Goal: Task Accomplishment & Management: Manage account settings

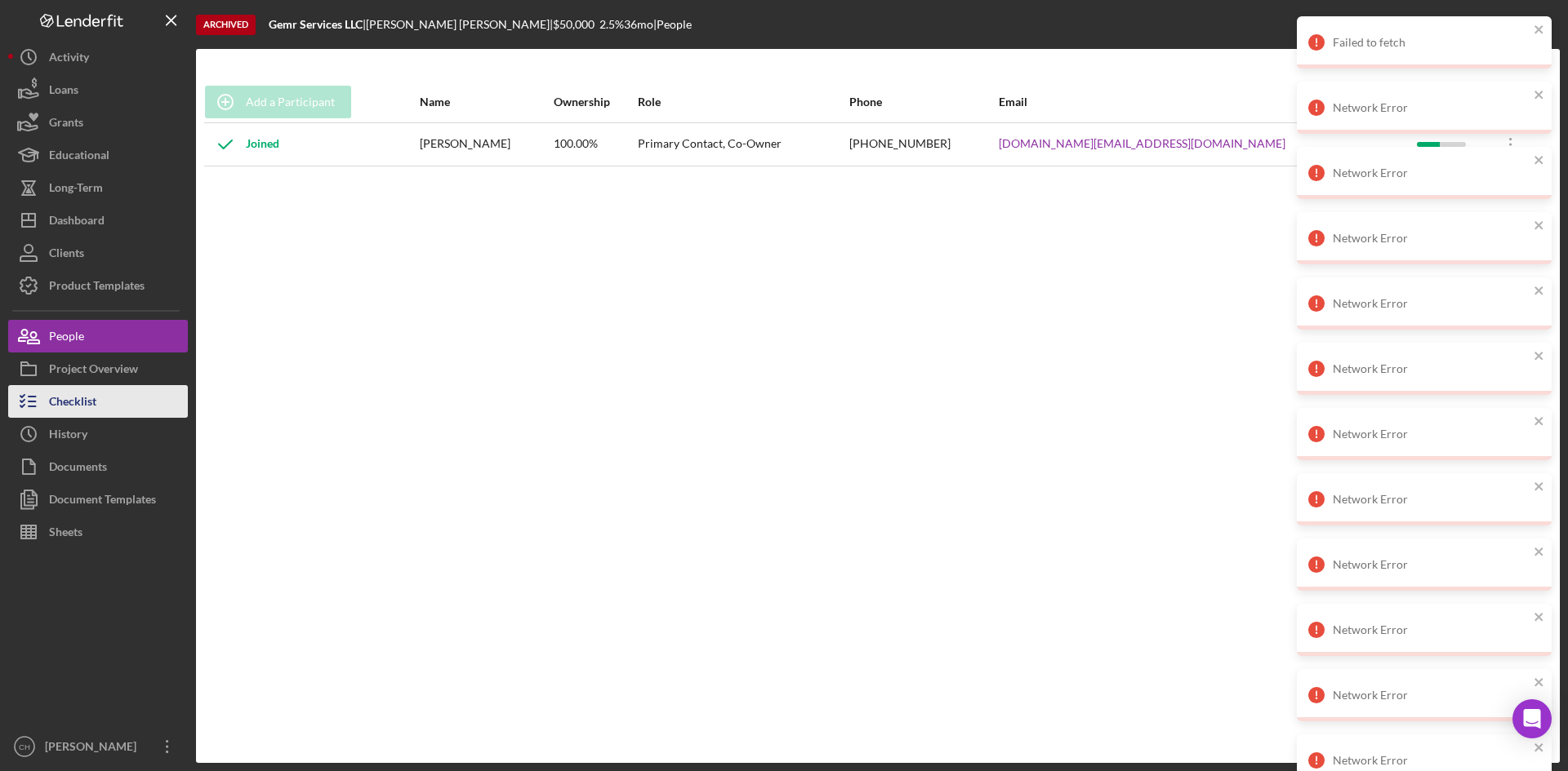
click at [111, 401] on button "Checklist" at bounding box center [98, 401] width 180 height 32
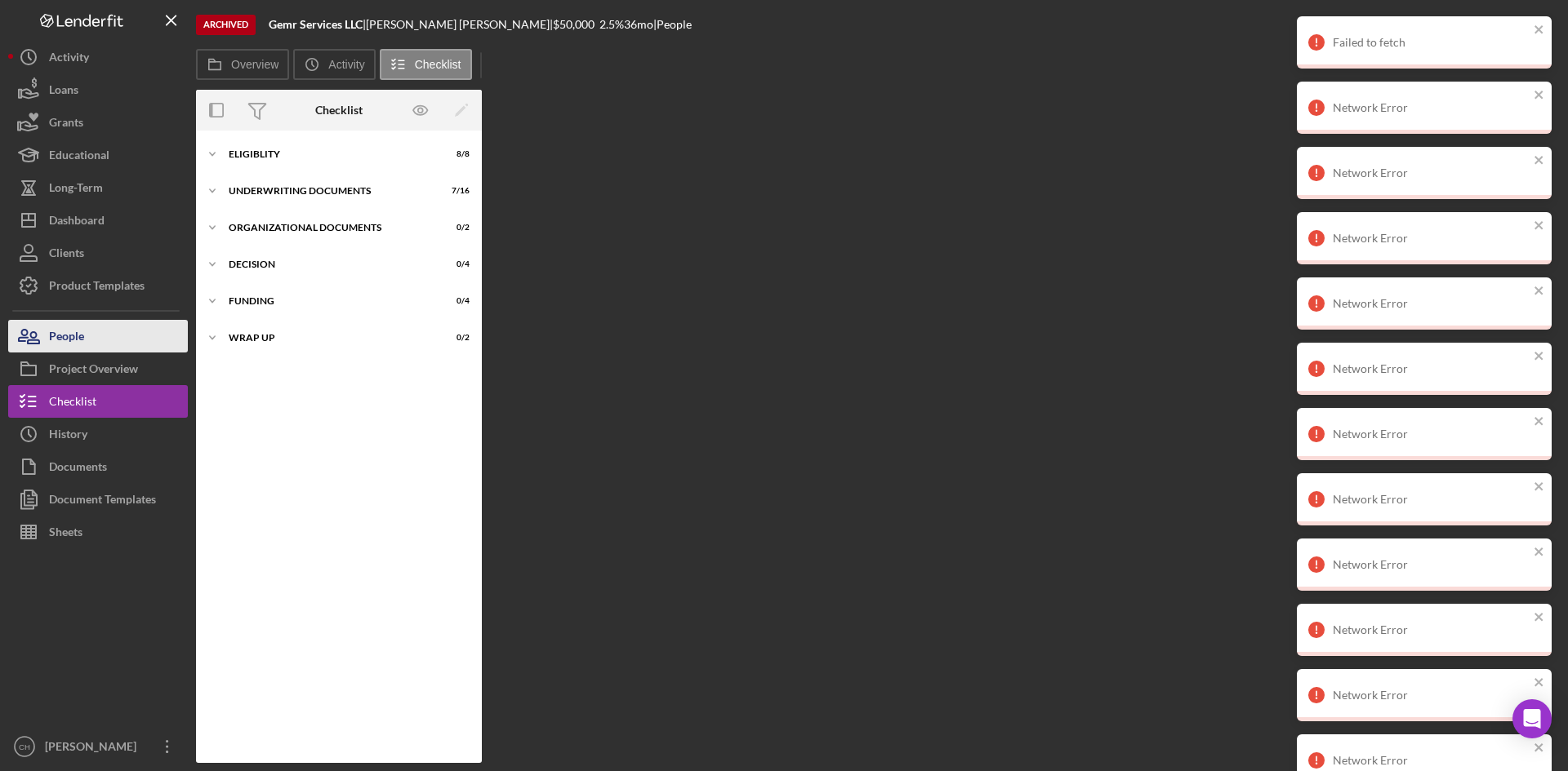
click at [111, 342] on button "People" at bounding box center [98, 336] width 180 height 32
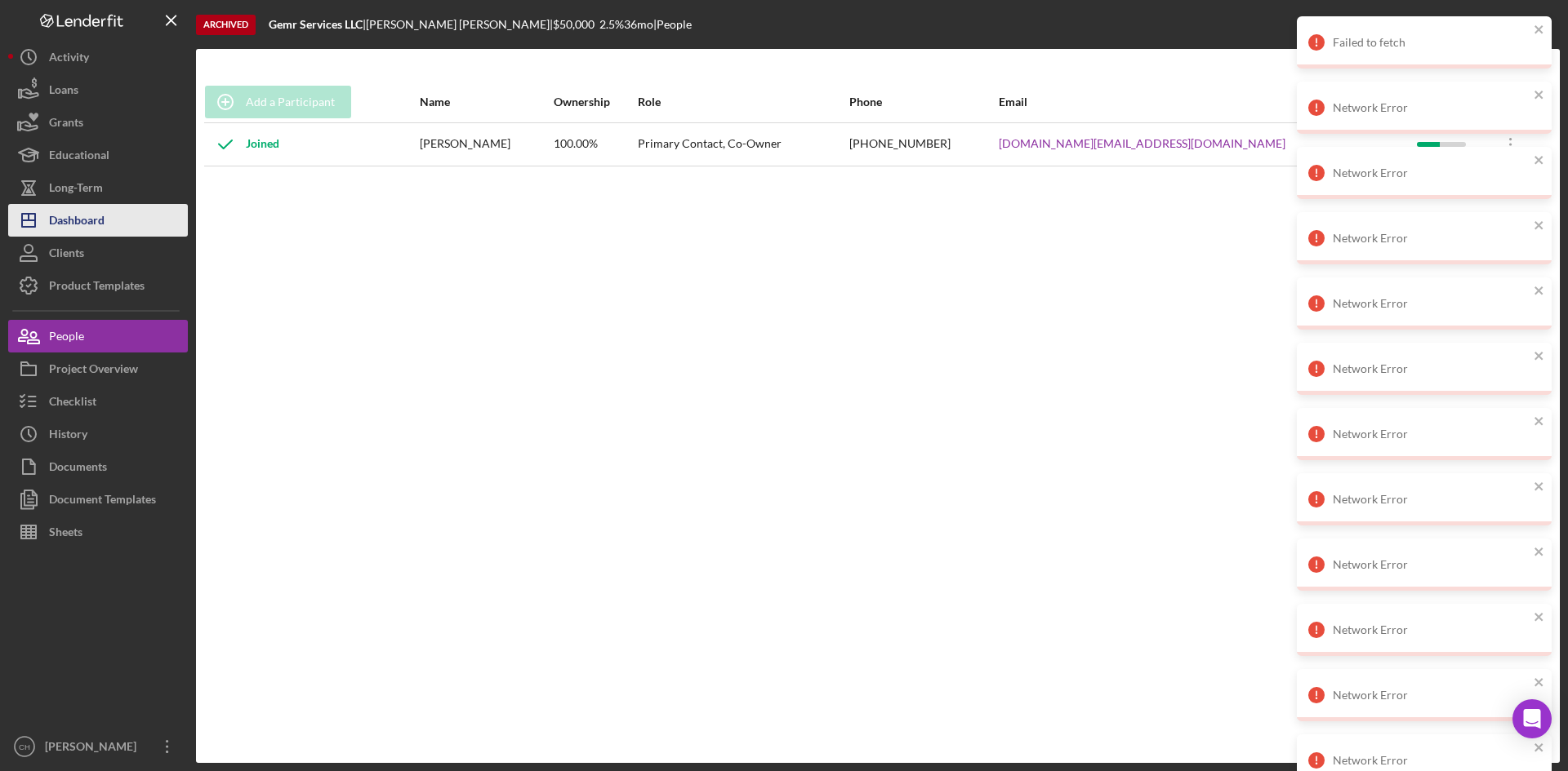
click at [97, 230] on div "Dashboard" at bounding box center [76, 223] width 56 height 37
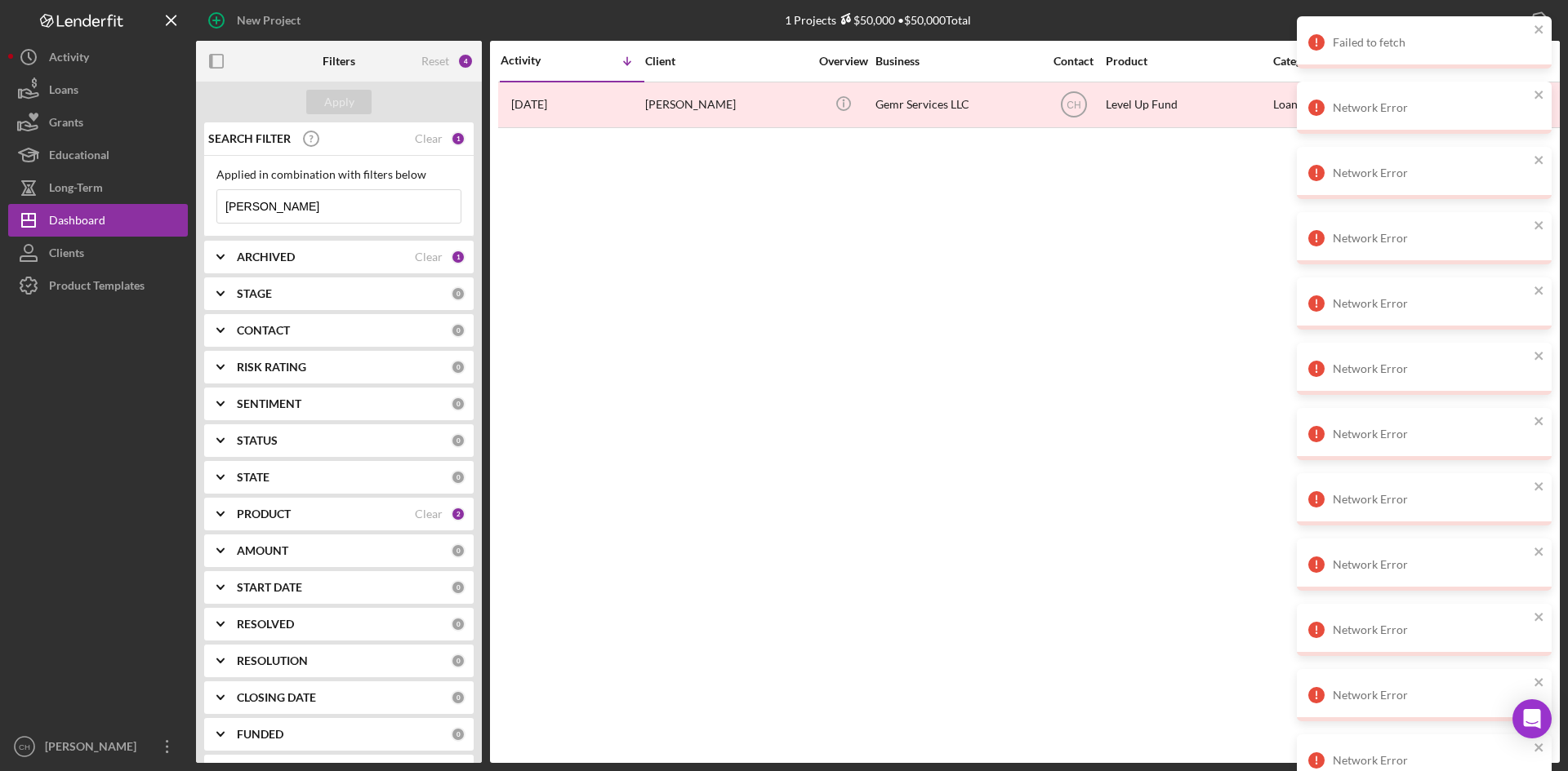
click at [348, 259] on div "ARCHIVED" at bounding box center [326, 256] width 178 height 13
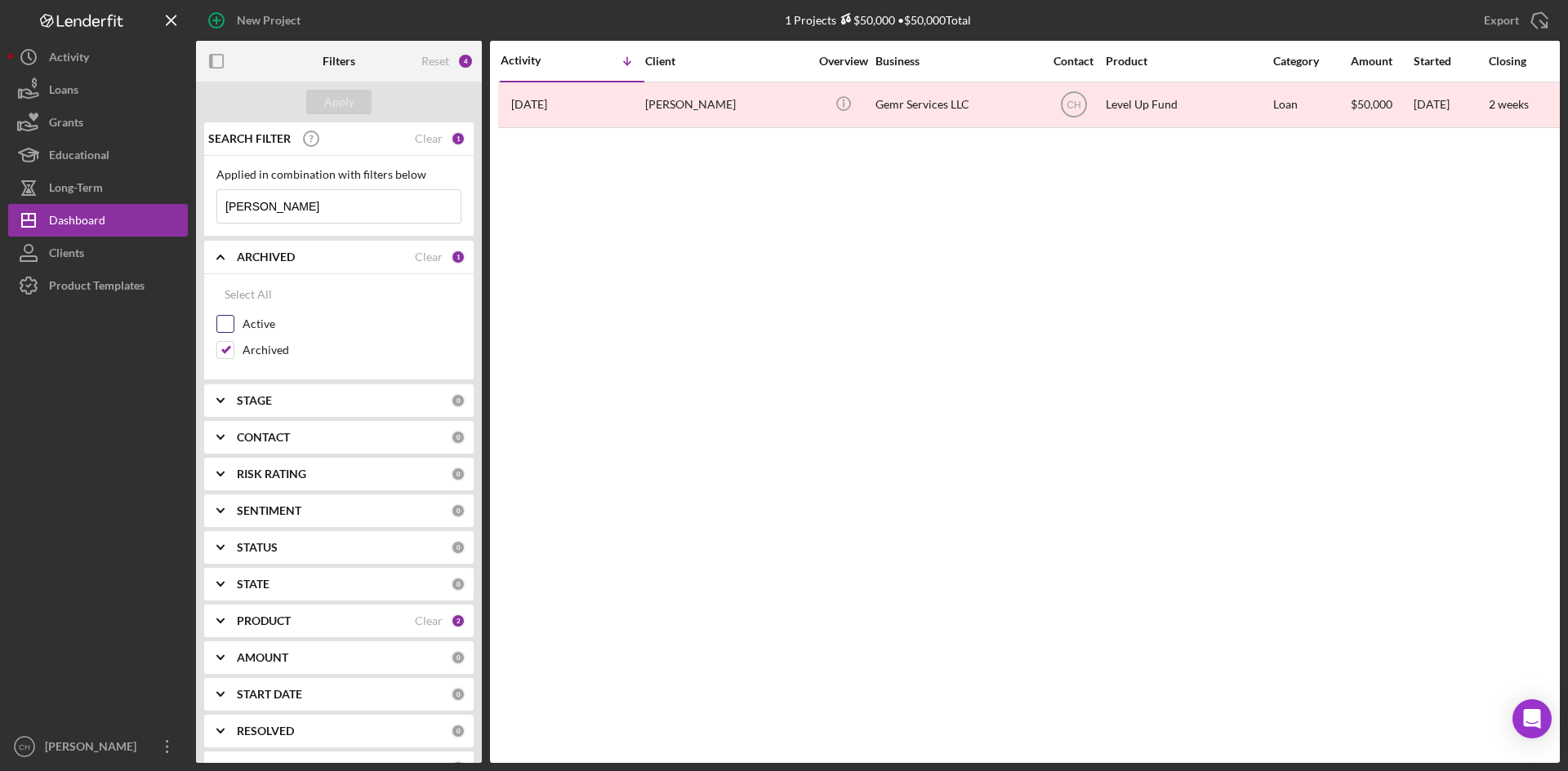
click at [223, 328] on input "Active" at bounding box center [225, 324] width 17 height 17
checkbox input "true"
click at [223, 353] on input "Archived" at bounding box center [225, 350] width 17 height 17
checkbox input "false"
click at [339, 98] on div "Apply" at bounding box center [339, 102] width 30 height 24
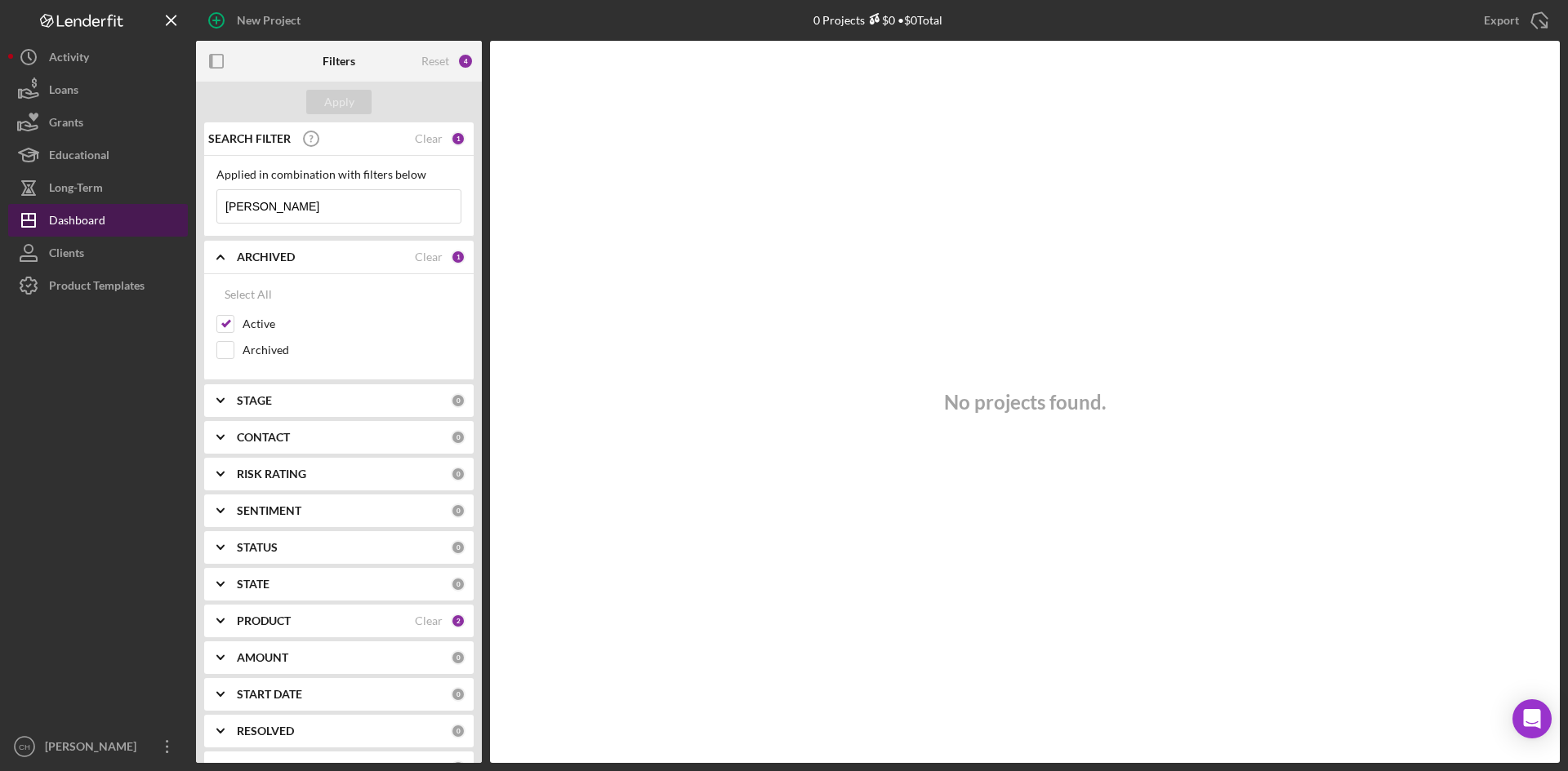
click at [101, 221] on div "Dashboard" at bounding box center [77, 223] width 57 height 37
drag, startPoint x: 299, startPoint y: 209, endPoint x: 117, endPoint y: 213, distance: 182.0
click at [117, 213] on div "New Project 0 Projects $0 • $0 Total [PERSON_NAME] Export Icon/Export Filters R…" at bounding box center [783, 382] width 1551 height 763
click at [346, 103] on div "Apply" at bounding box center [339, 102] width 30 height 24
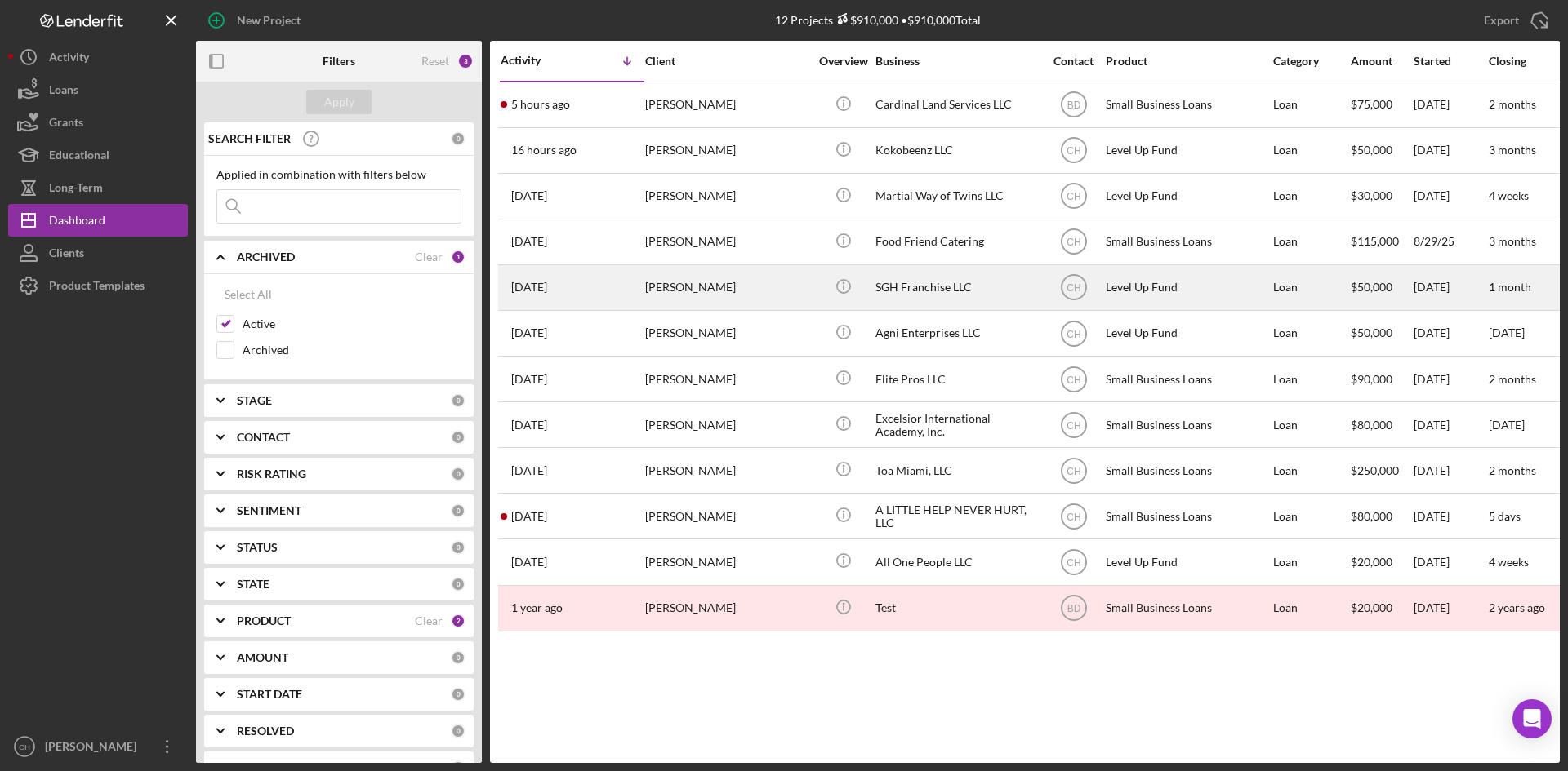
click at [715, 288] on div "[PERSON_NAME]" at bounding box center [726, 288] width 163 height 43
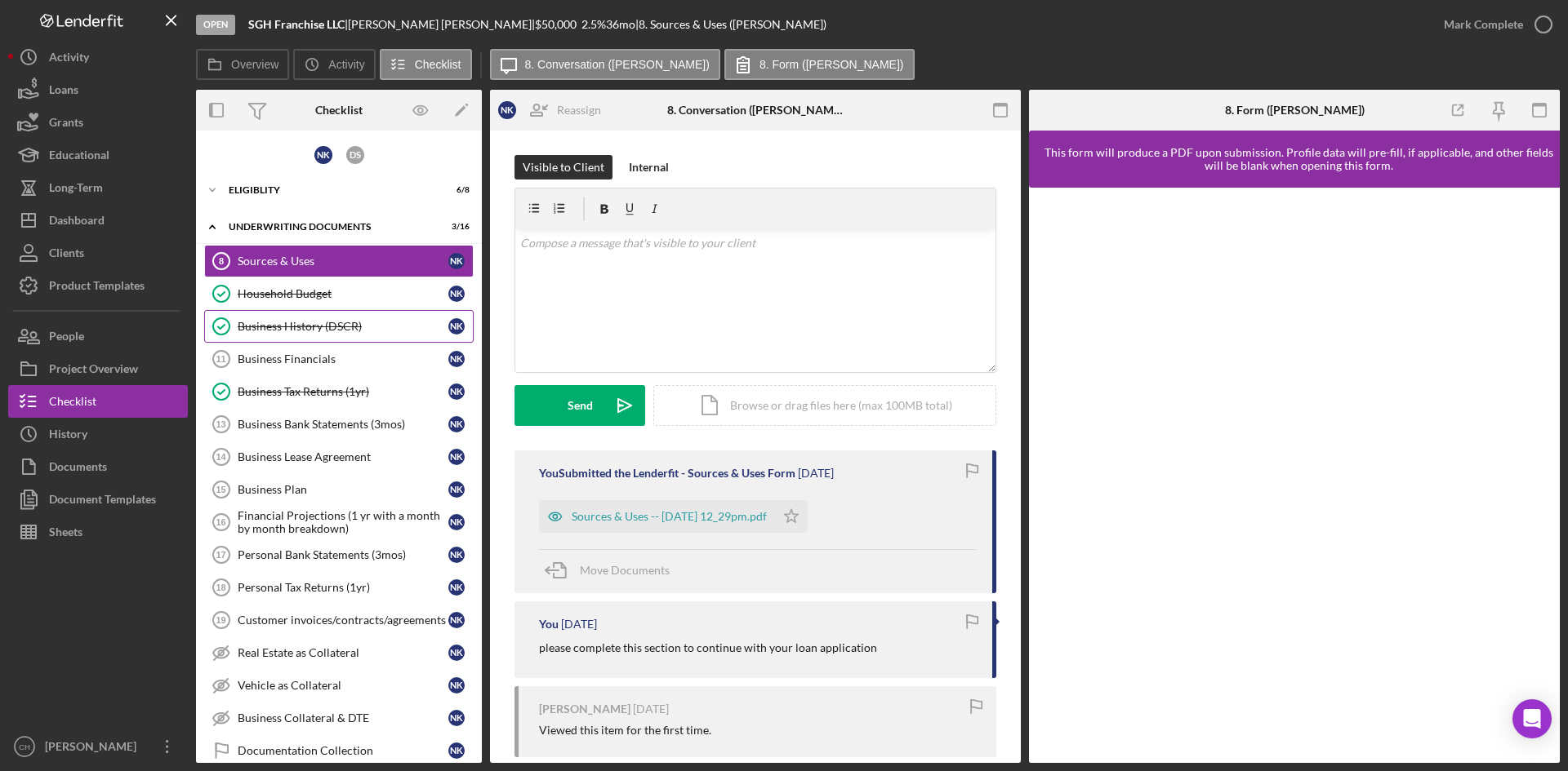
click at [283, 330] on div "Business History (DSCR)" at bounding box center [343, 326] width 210 height 13
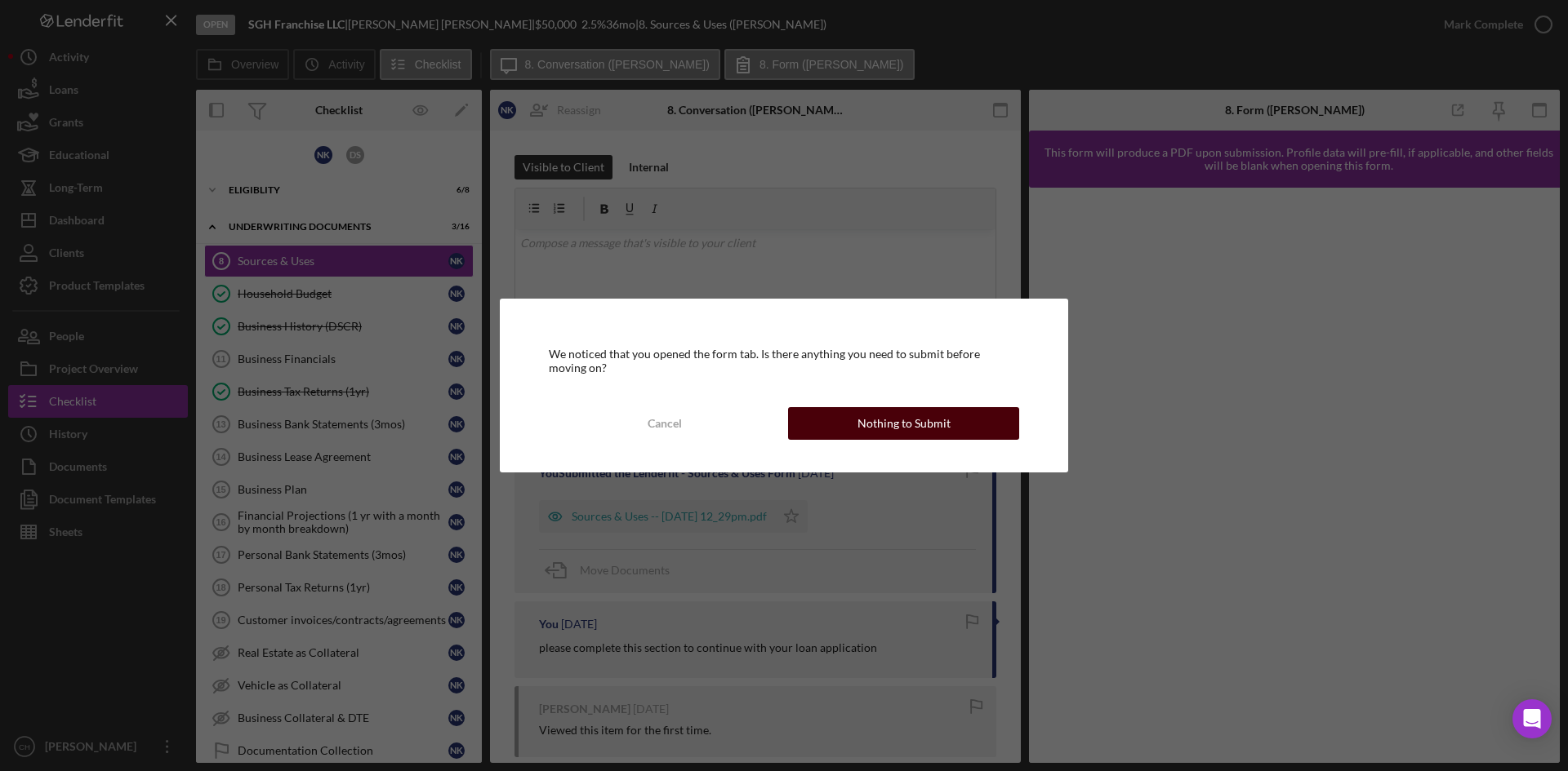
click at [895, 435] on div "Nothing to Submit" at bounding box center [903, 423] width 93 height 32
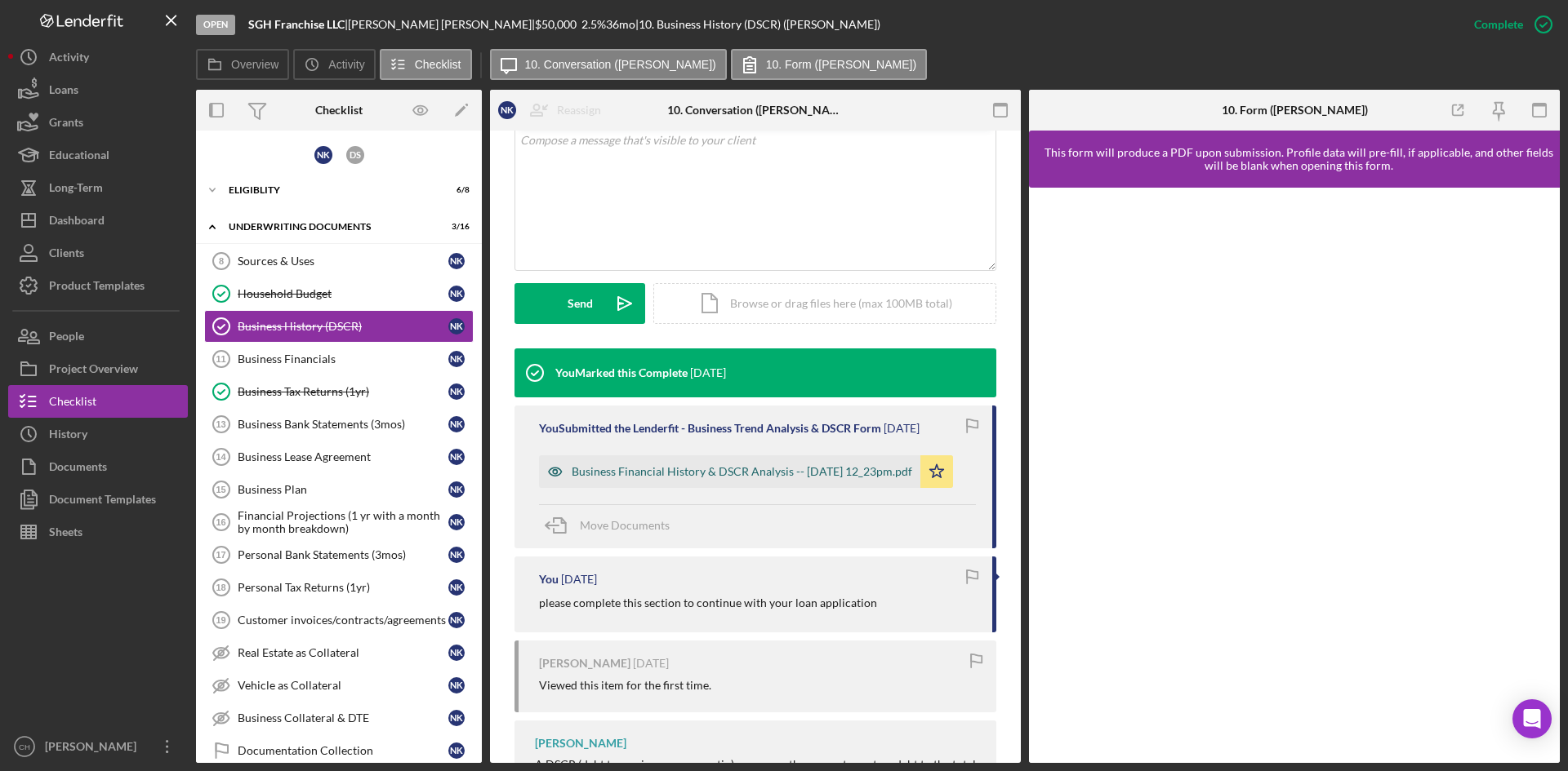
click at [687, 476] on div "Business Financial History & DSCR Analysis -- [DATE] 12_23pm.pdf" at bounding box center [742, 472] width 341 height 13
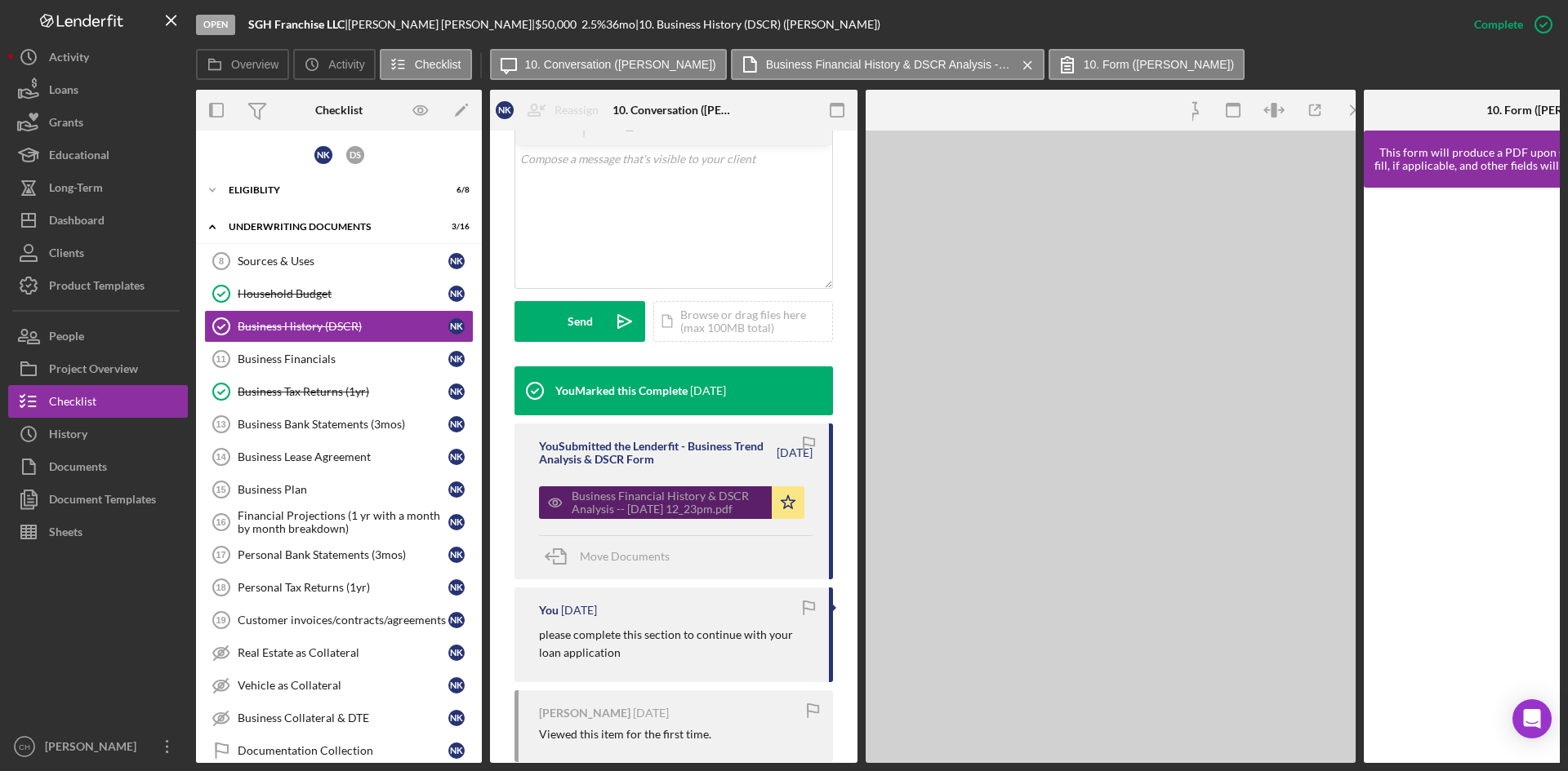
scroll to position [345, 0]
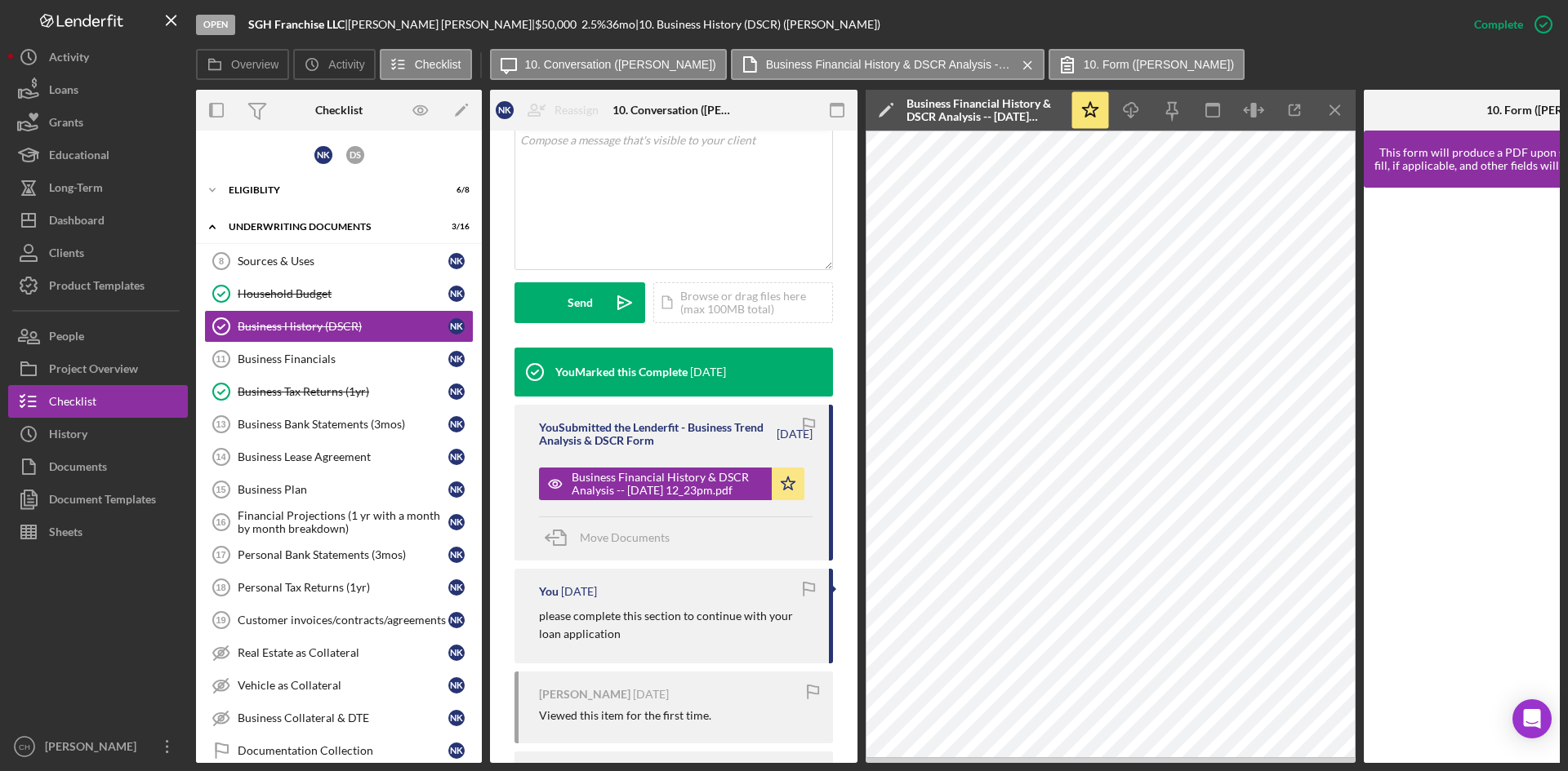
drag, startPoint x: 297, startPoint y: 260, endPoint x: 537, endPoint y: 620, distance: 432.7
click at [542, 620] on div "Overview Internal Workflow Stage Open Icon/Dropdown Arrow Archive (can unarchiv…" at bounding box center [877, 427] width 1363 height 673
click at [209, 190] on icon "Icon/Expander" at bounding box center [211, 190] width 32 height 32
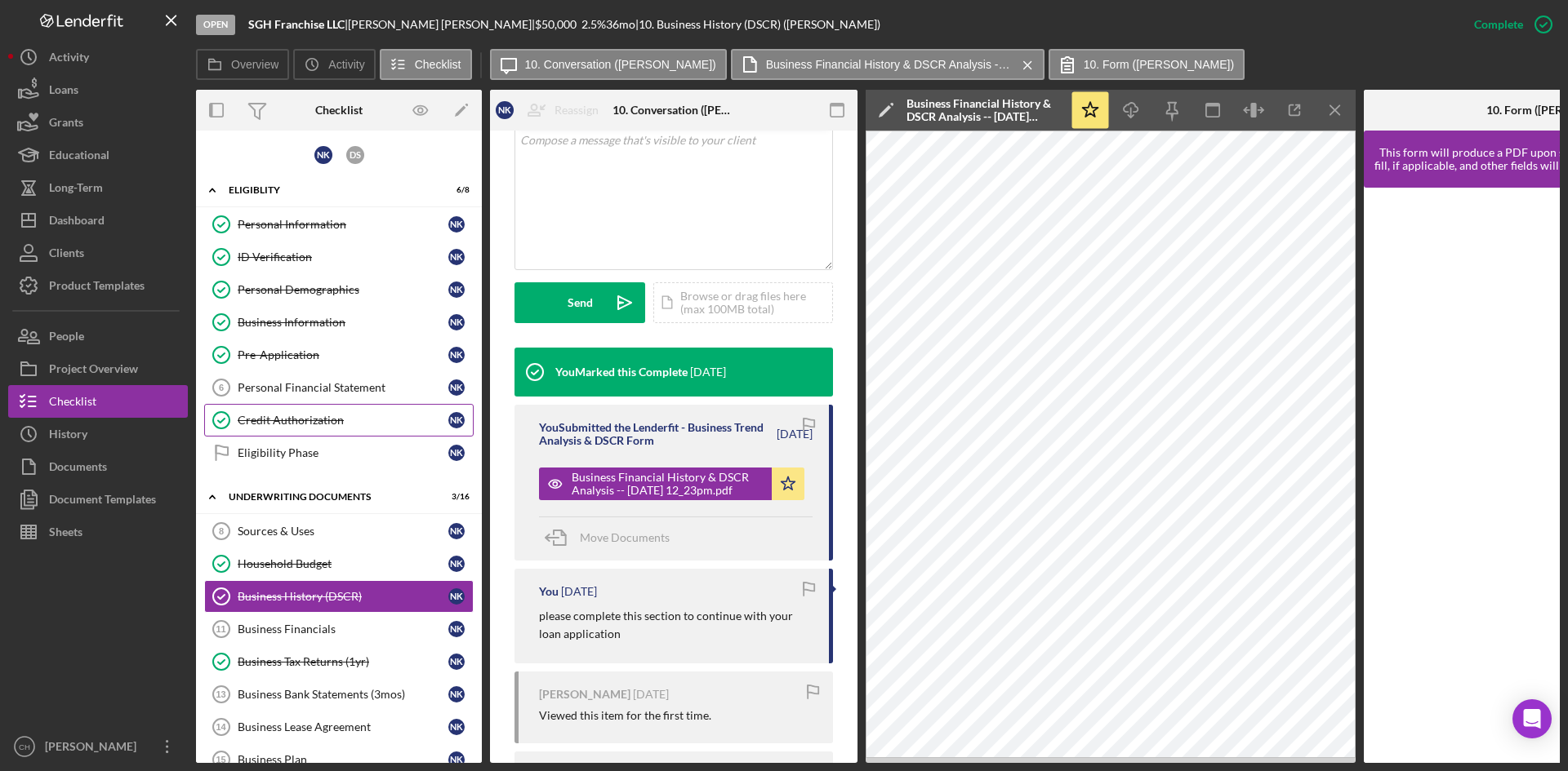
click at [292, 421] on div "Credit Authorization" at bounding box center [343, 420] width 210 height 13
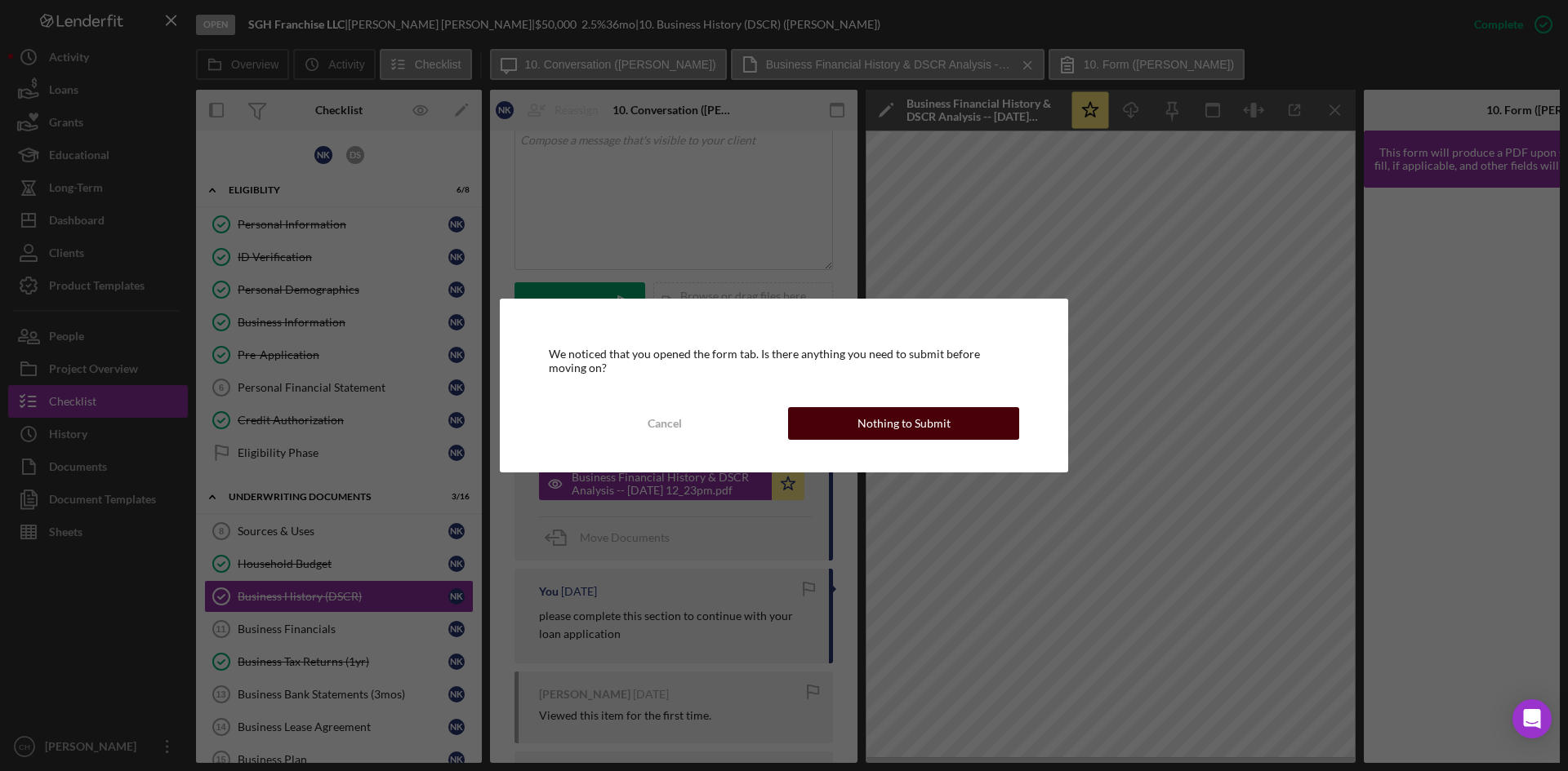
click at [864, 426] on div "Nothing to Submit" at bounding box center [903, 423] width 93 height 32
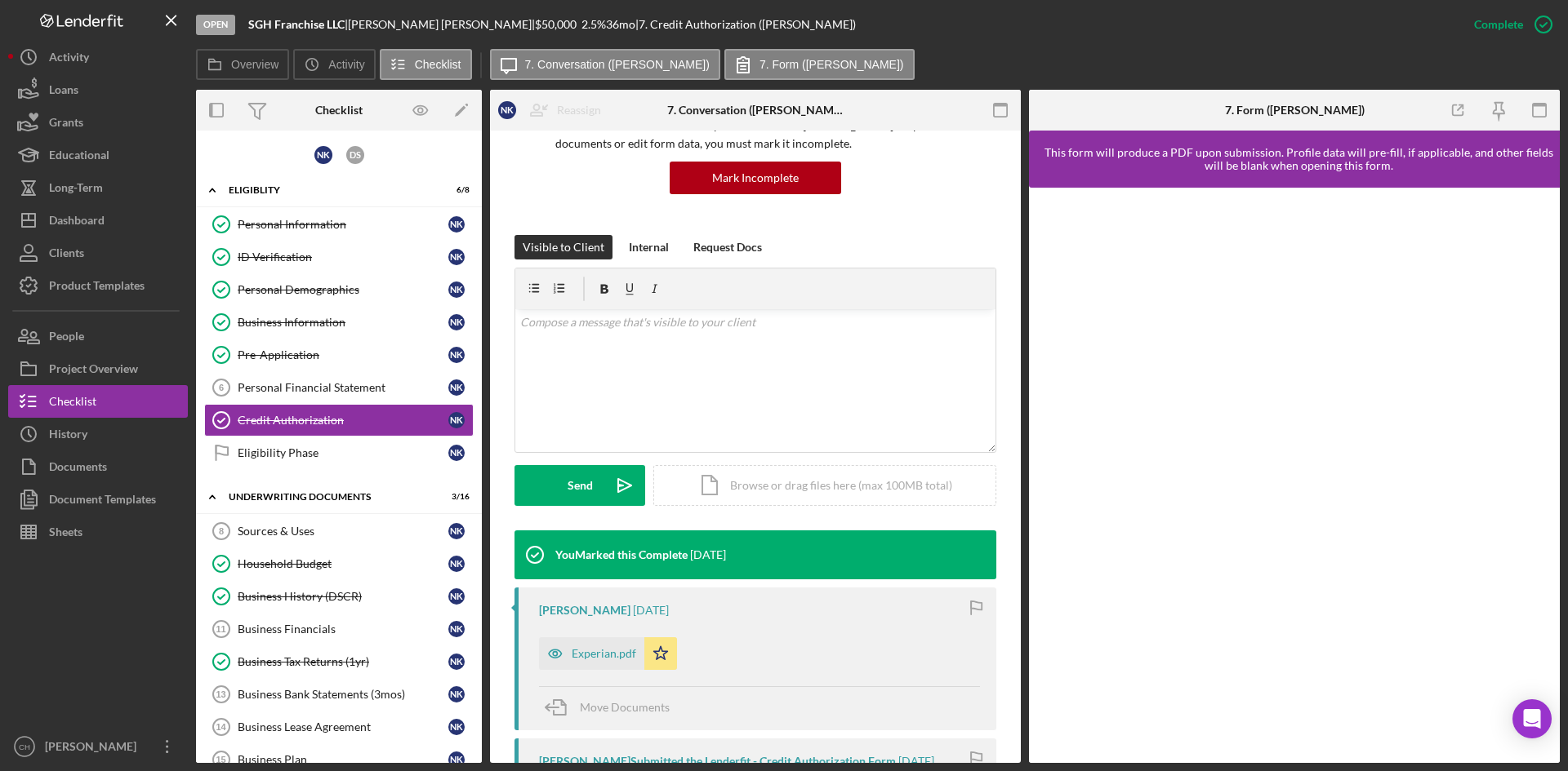
scroll to position [465, 0]
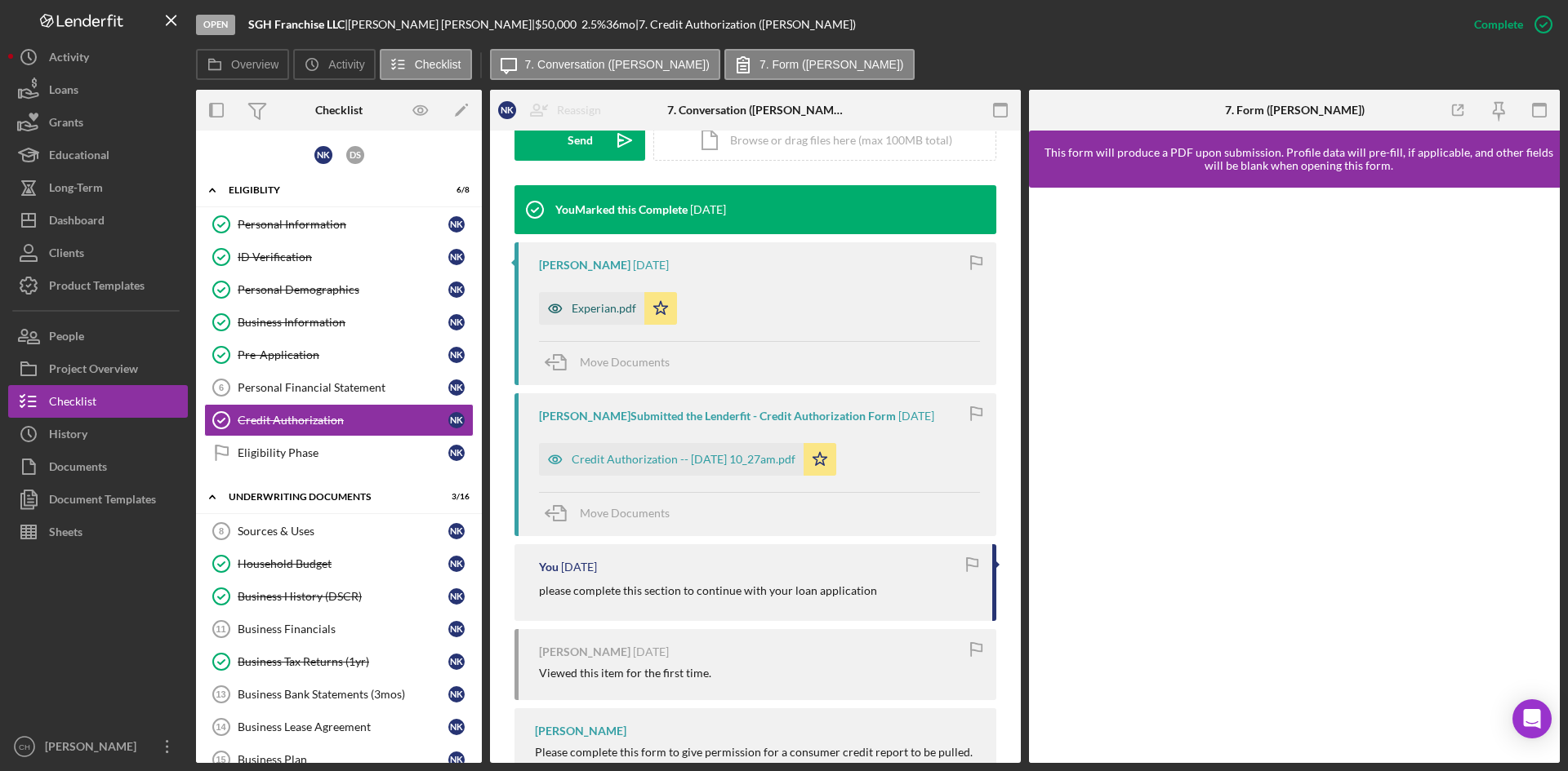
click at [575, 310] on div "Experian.pdf" at bounding box center [604, 308] width 65 height 13
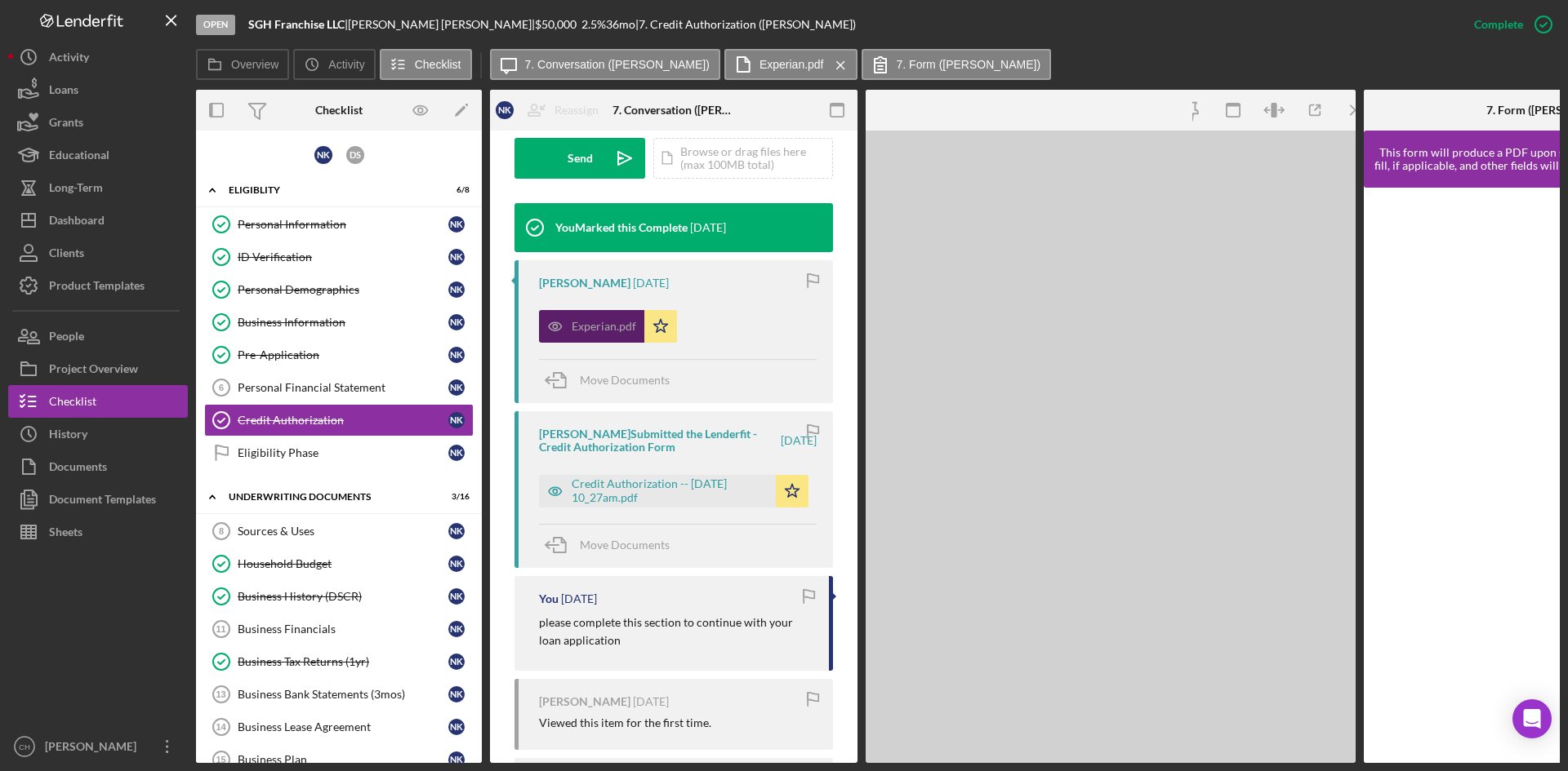
scroll to position [508, 0]
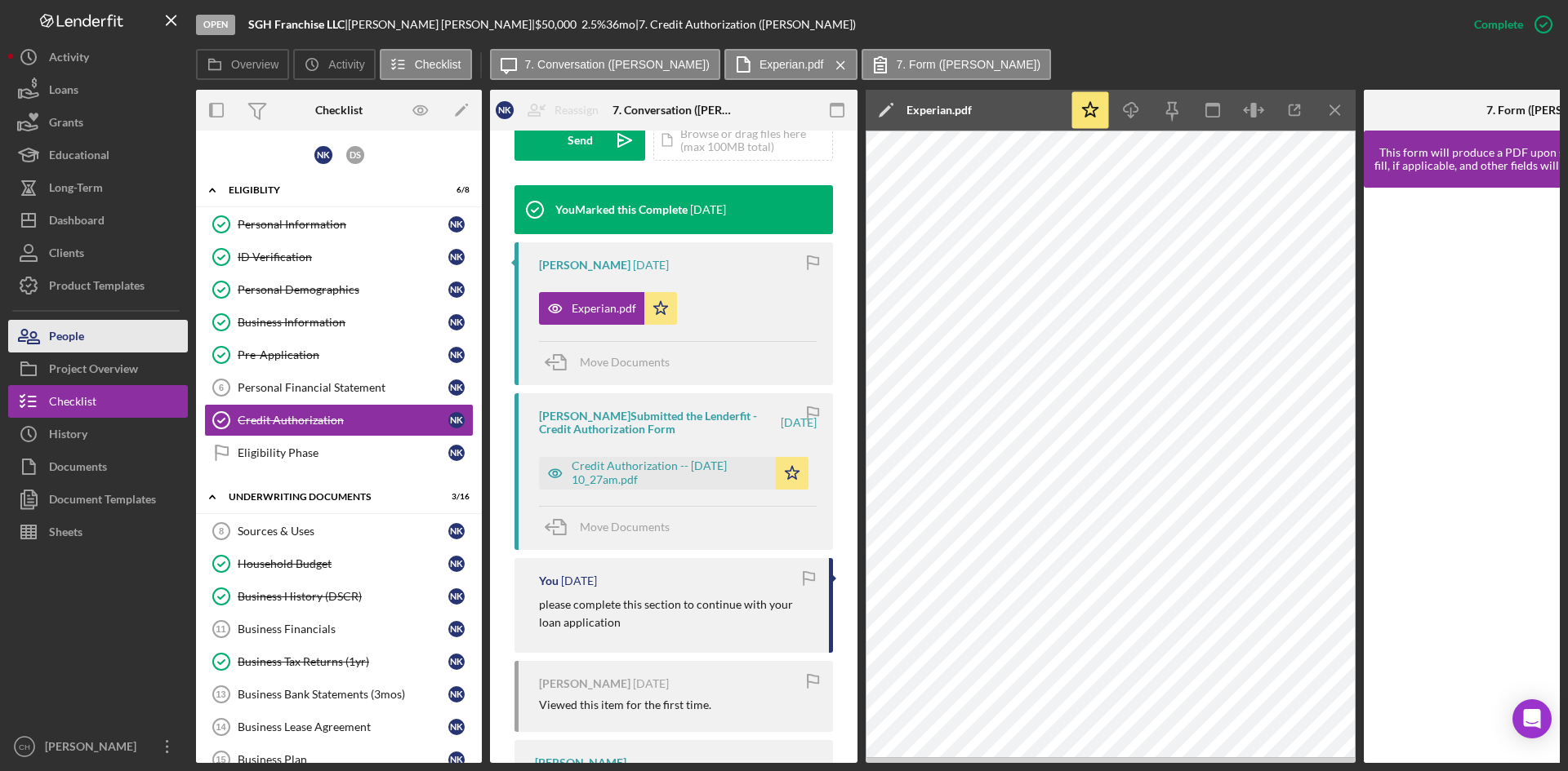
click at [87, 327] on button "People" at bounding box center [98, 336] width 180 height 32
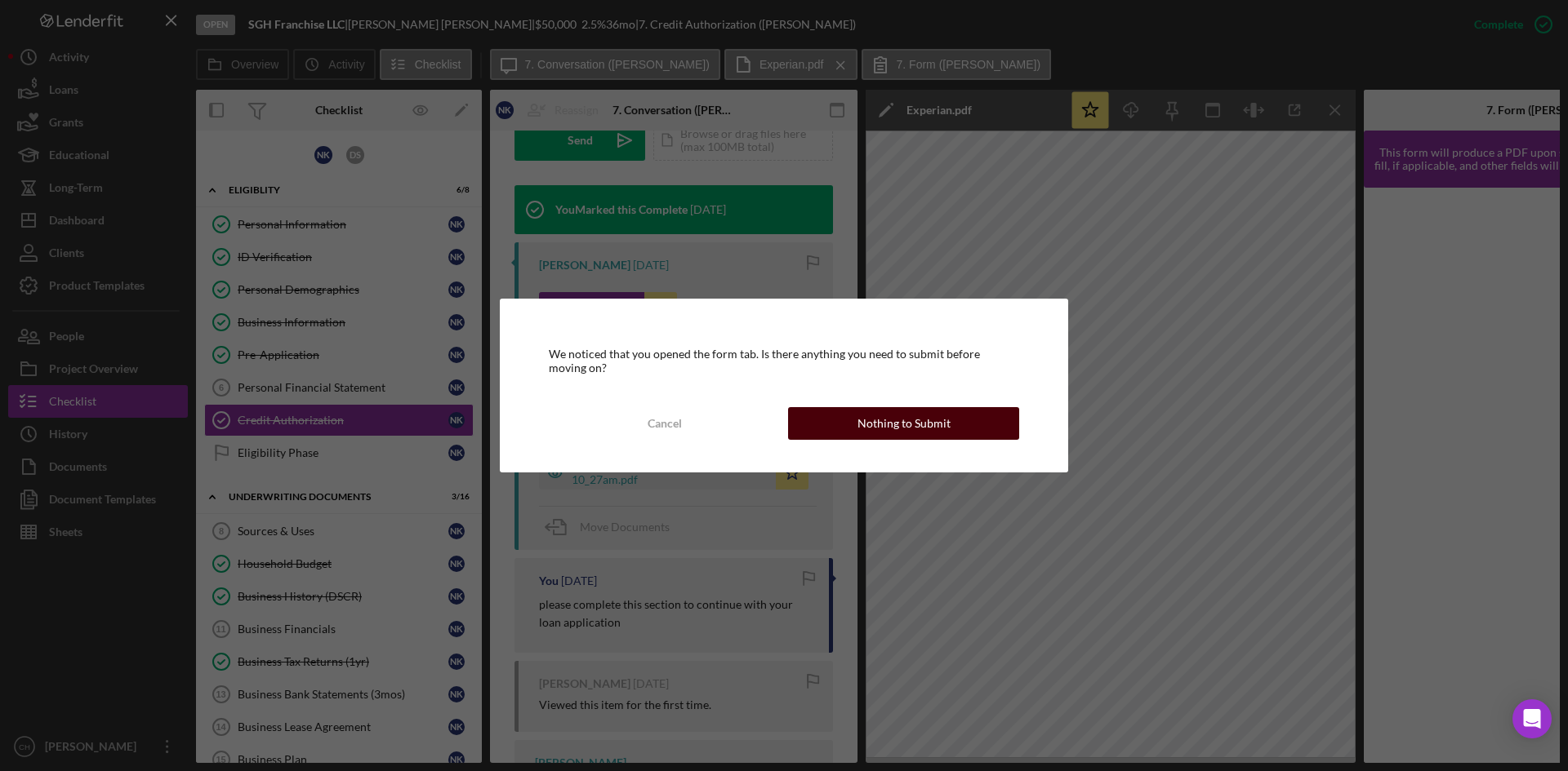
click at [863, 416] on div "Nothing to Submit" at bounding box center [903, 423] width 93 height 32
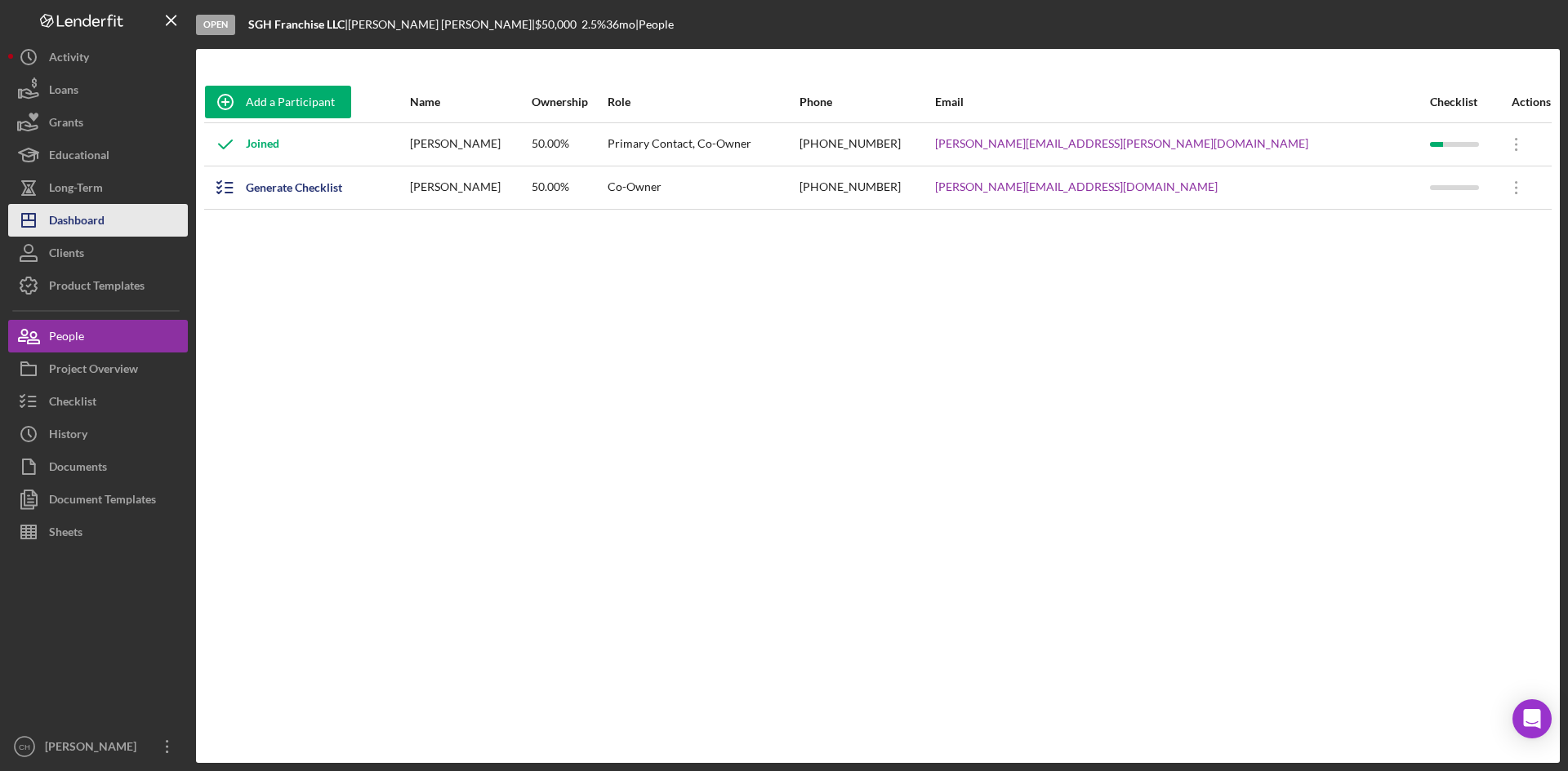
click at [77, 229] on div "Dashboard" at bounding box center [76, 223] width 56 height 37
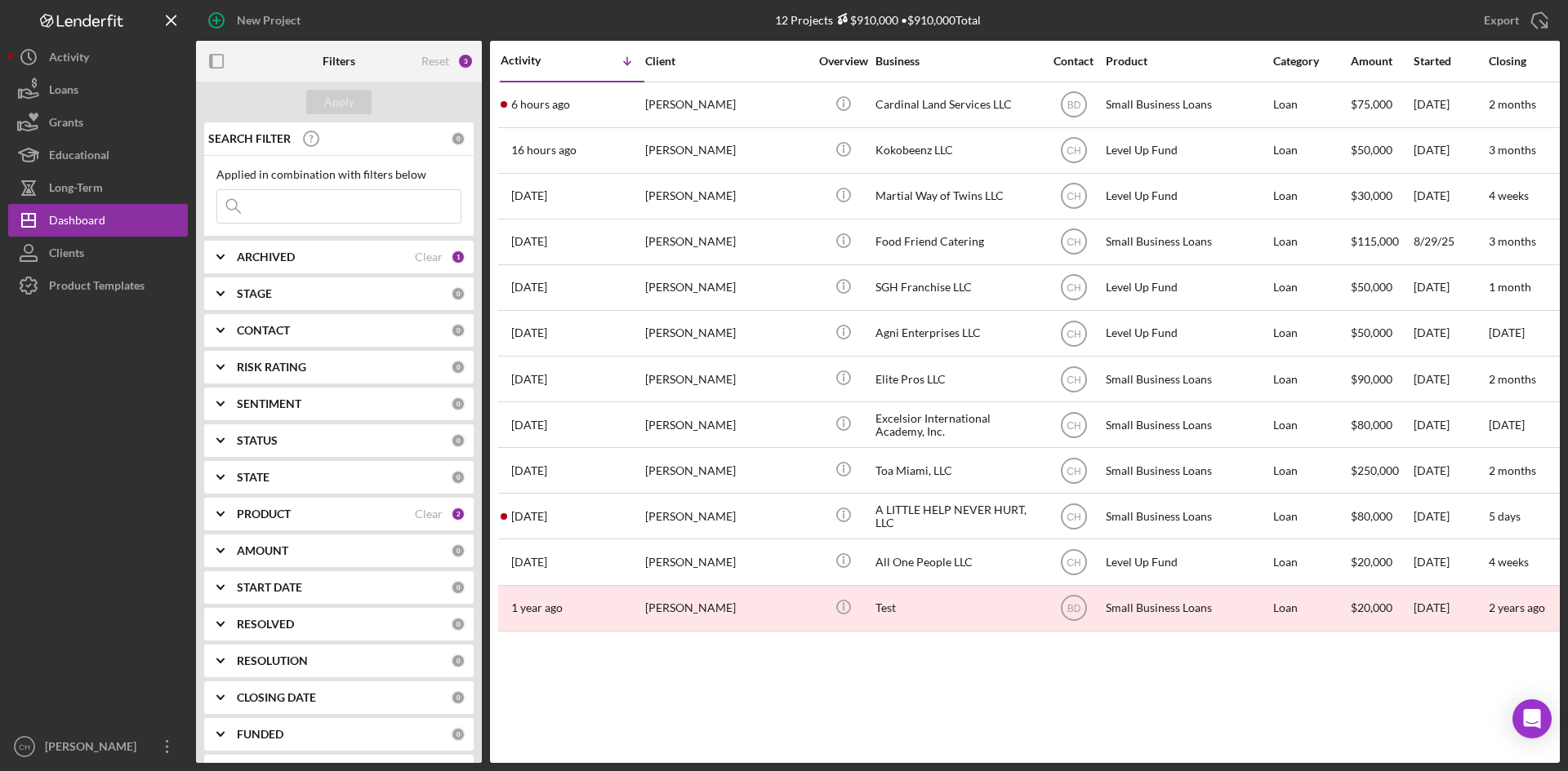
click at [308, 260] on div "ARCHIVED" at bounding box center [326, 256] width 178 height 13
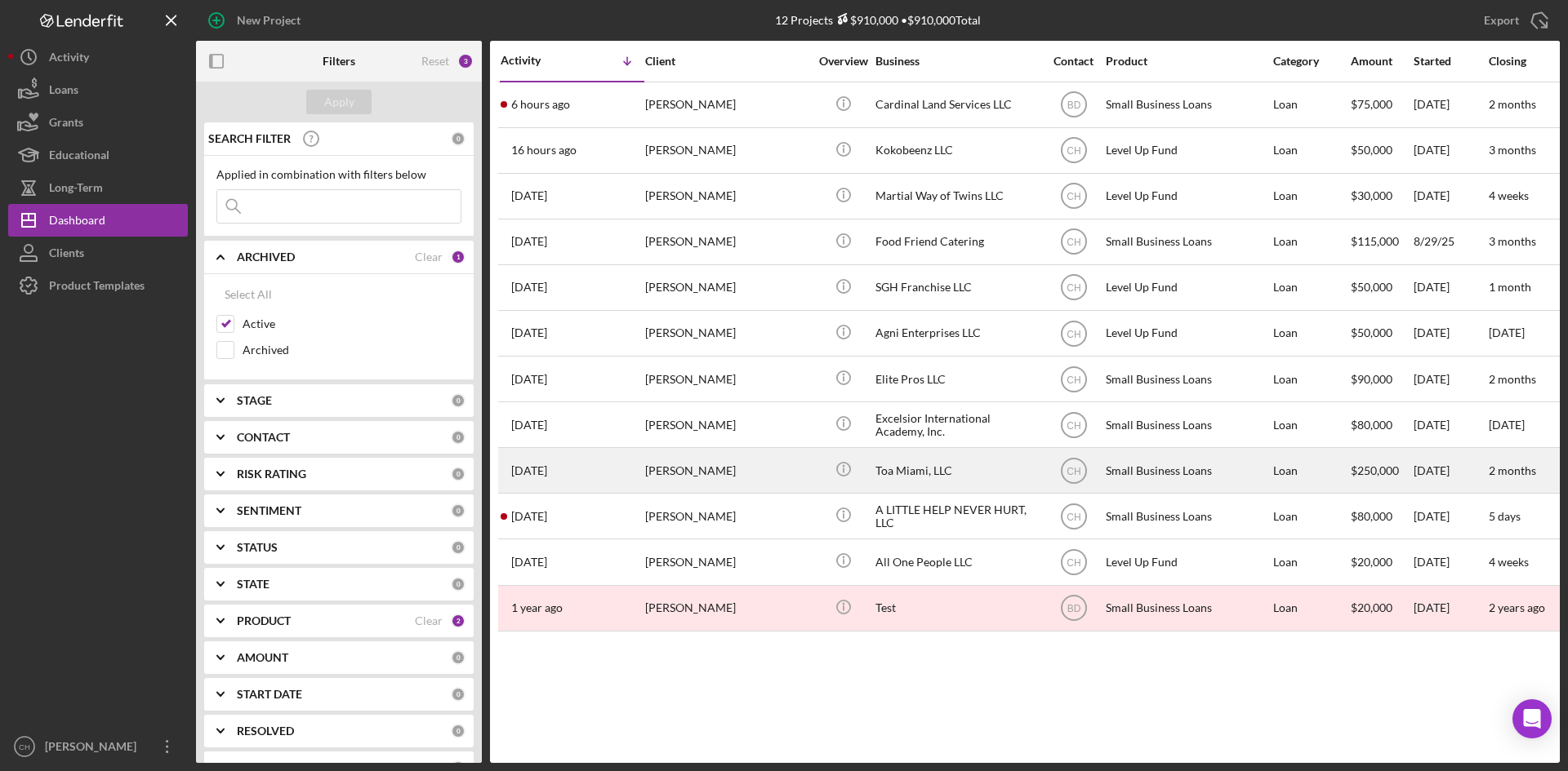
click at [691, 471] on div "[PERSON_NAME]" at bounding box center [726, 471] width 163 height 43
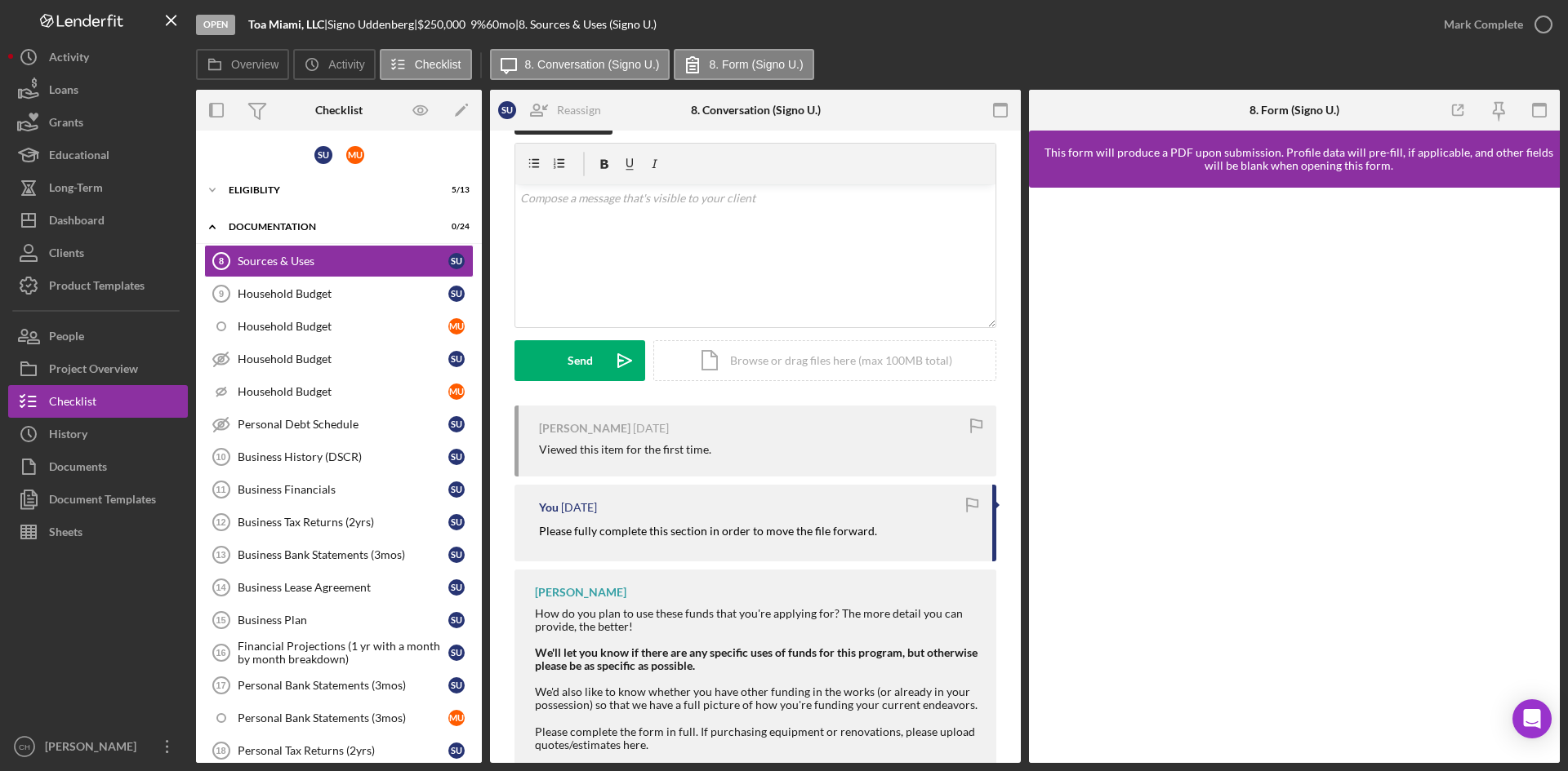
scroll to position [86, 0]
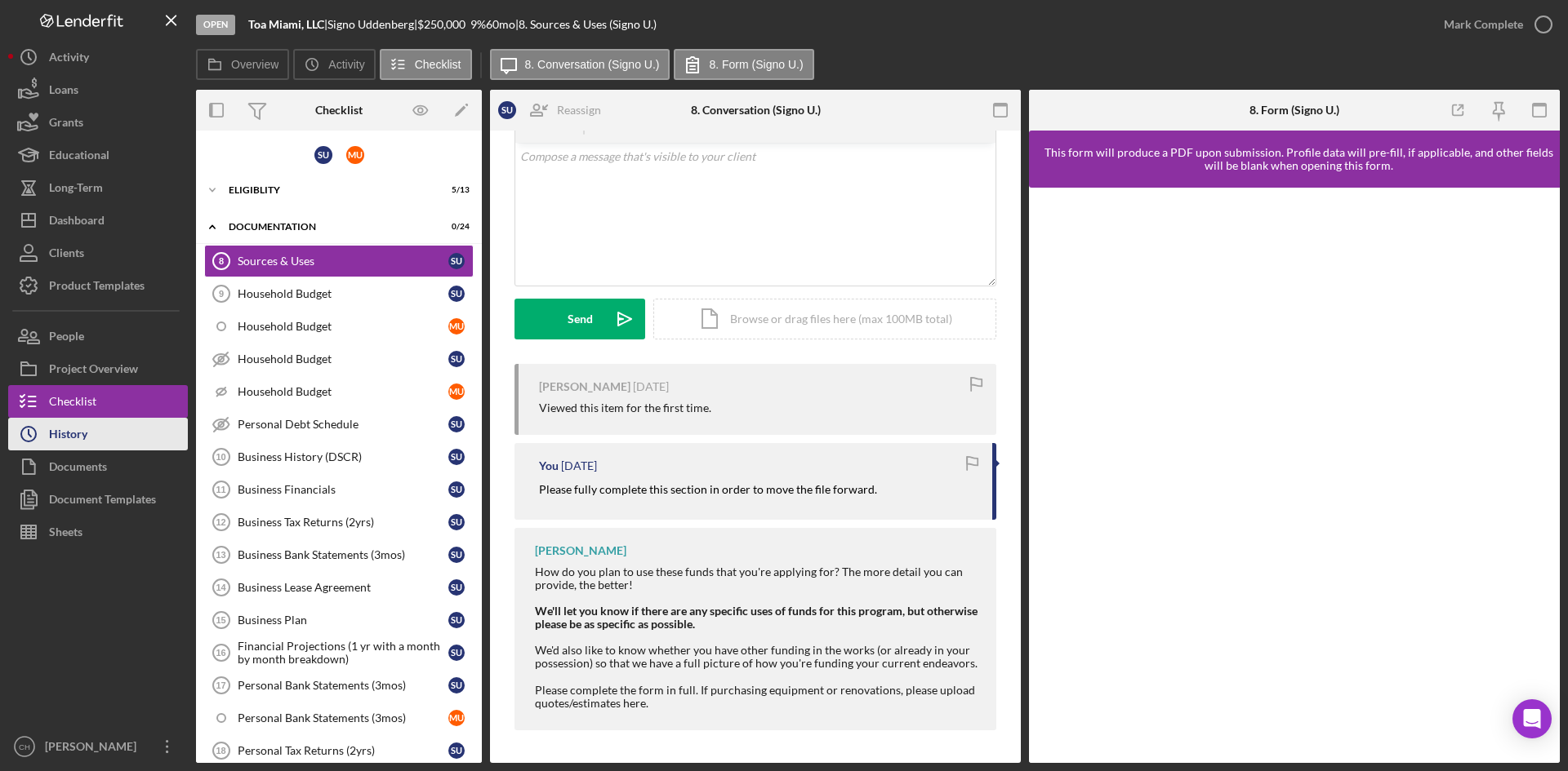
click at [130, 433] on button "Icon/History History" at bounding box center [98, 433] width 180 height 32
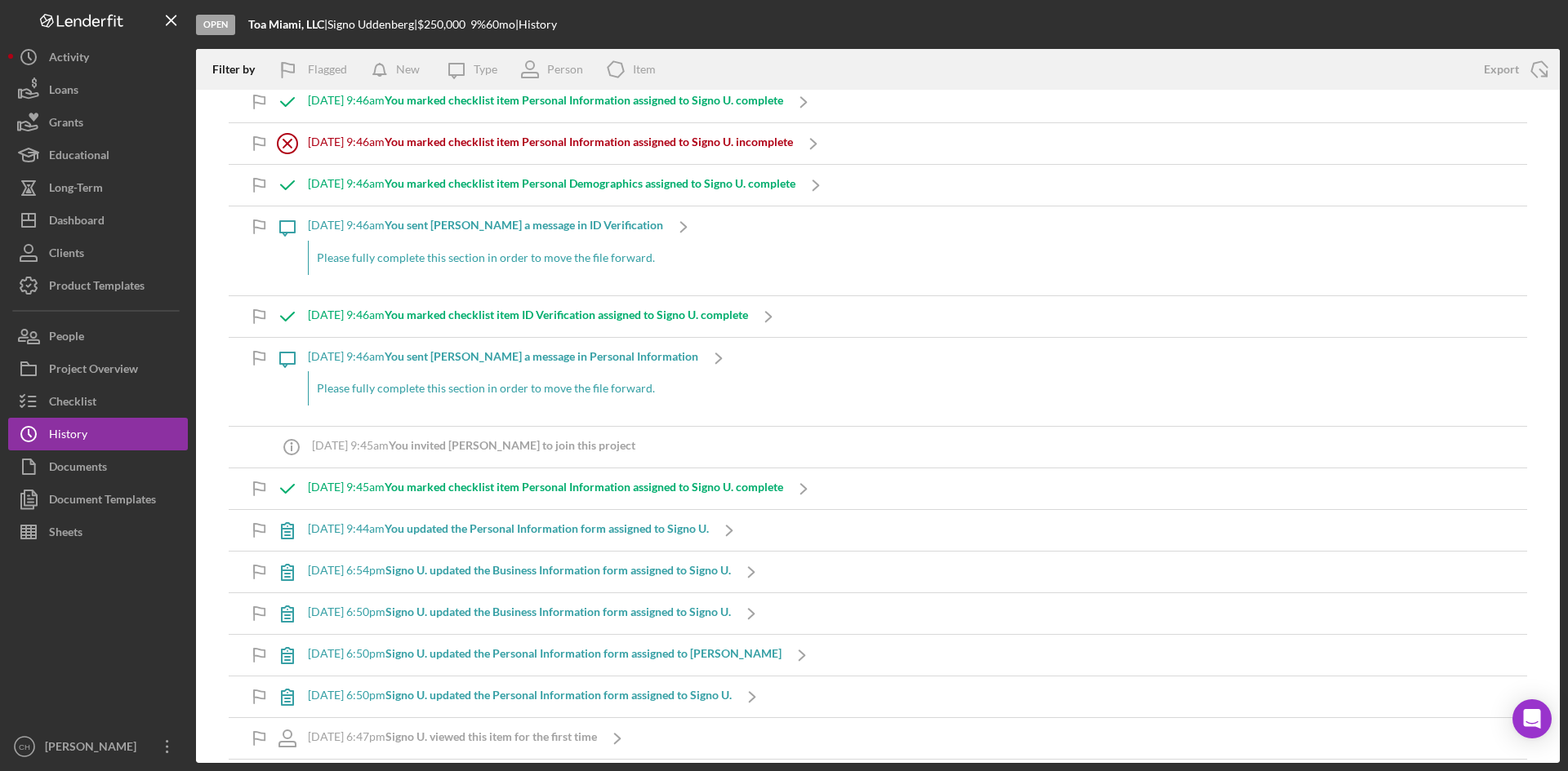
scroll to position [3849, 0]
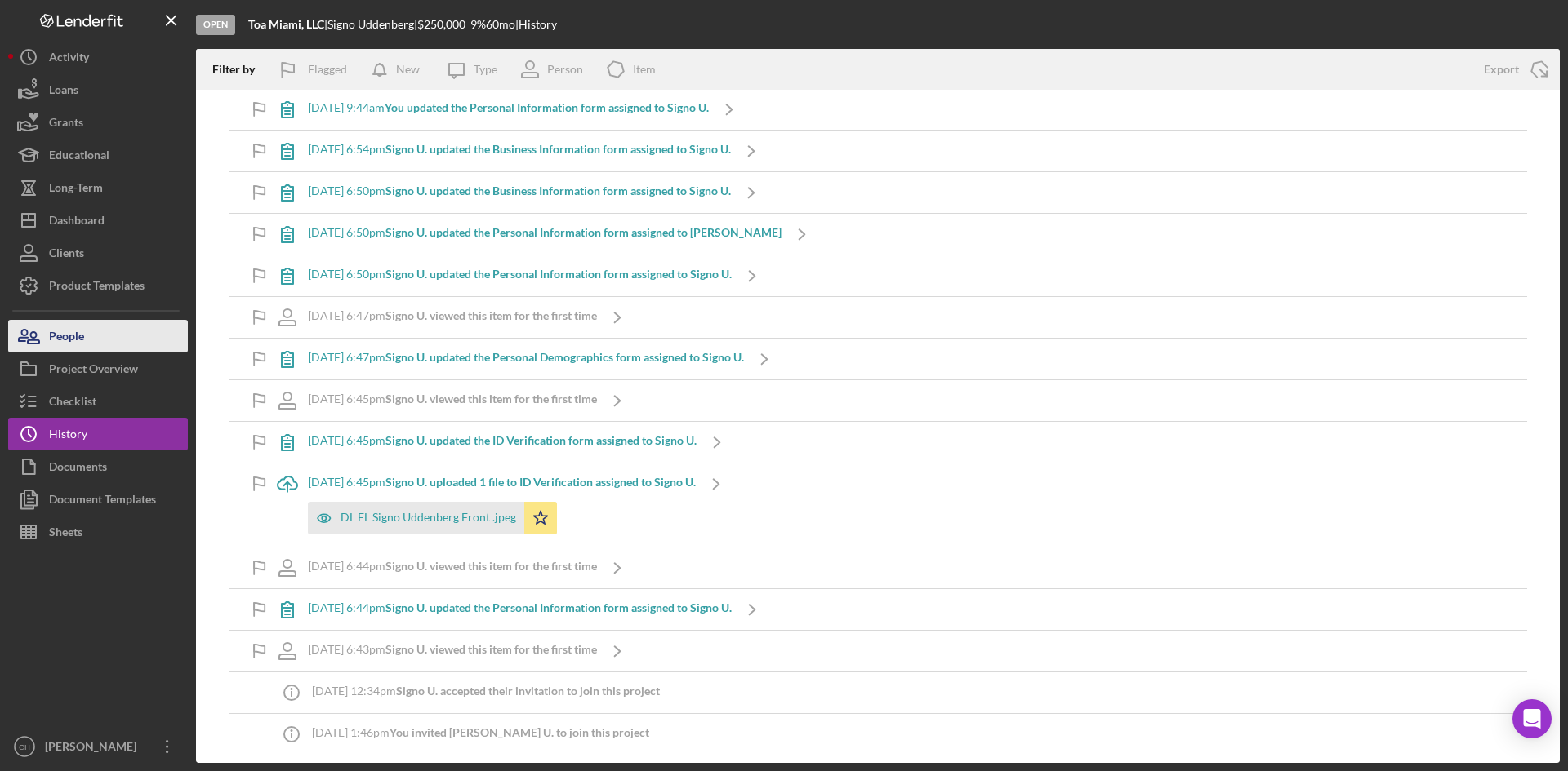
click at [104, 338] on button "People" at bounding box center [98, 336] width 180 height 32
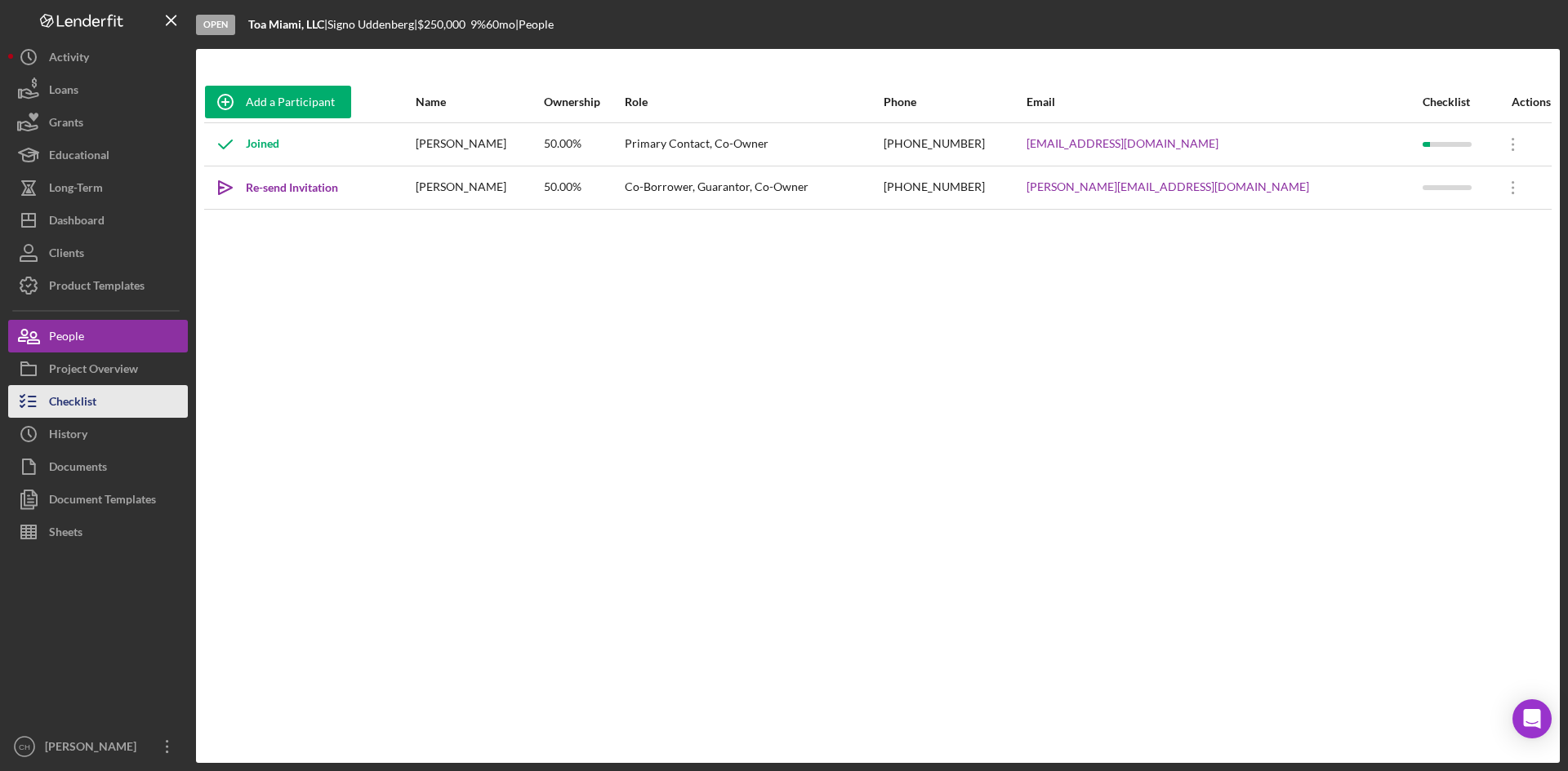
click at [115, 406] on button "Checklist" at bounding box center [98, 401] width 180 height 32
